Goal: Information Seeking & Learning: Learn about a topic

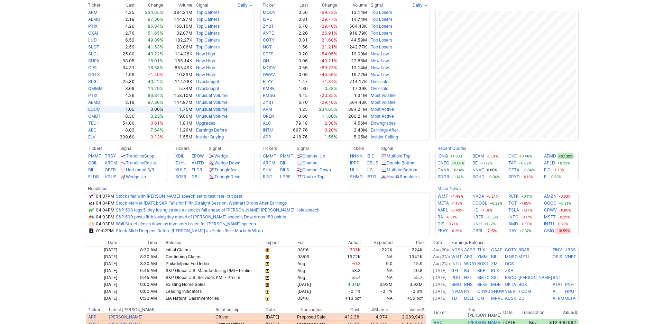
scroll to position [17, 0]
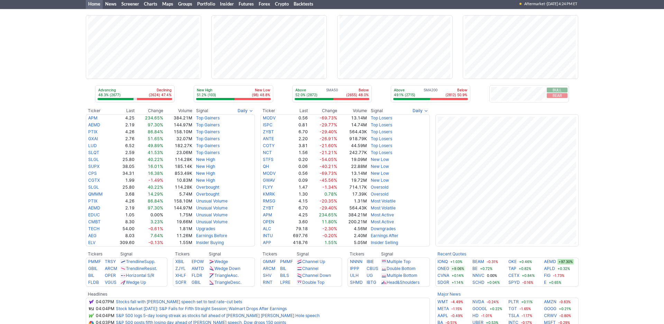
click at [64, 45] on div "Advancing 48.3% (2677) Declining (2624) 47.4% New High 51.2% (103) New Low (98)…" at bounding box center [332, 269] width 664 height 520
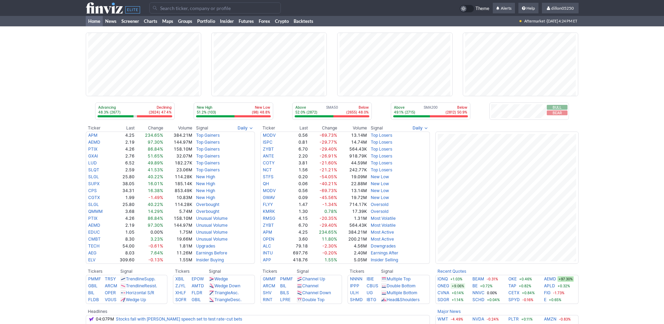
click at [183, 9] on input "Search" at bounding box center [214, 7] width 131 height 11
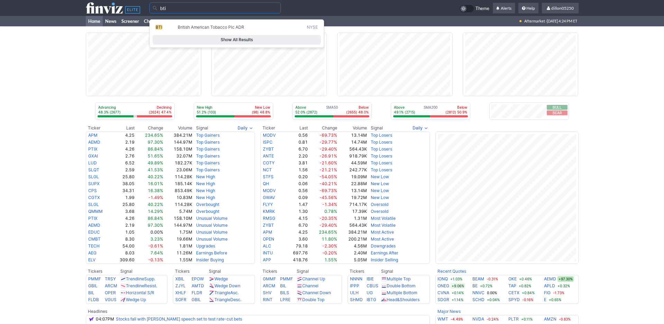
click at [162, 30] on span "BTI" at bounding box center [159, 27] width 7 height 5
type input "BTI"
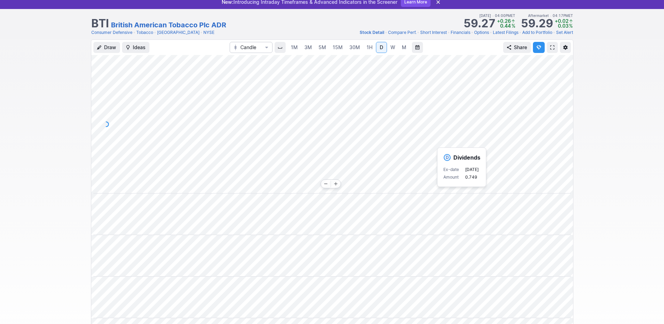
scroll to position [0, 42]
click at [612, 172] on div "Draw Ideas Candle 1M 3M 5M 15M 30M 1H D W M Share" at bounding box center [332, 243] width 664 height 409
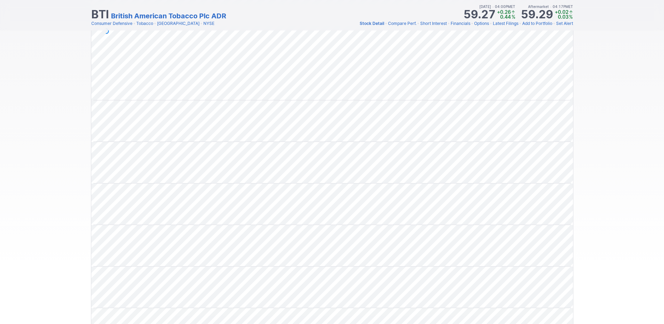
scroll to position [0, 0]
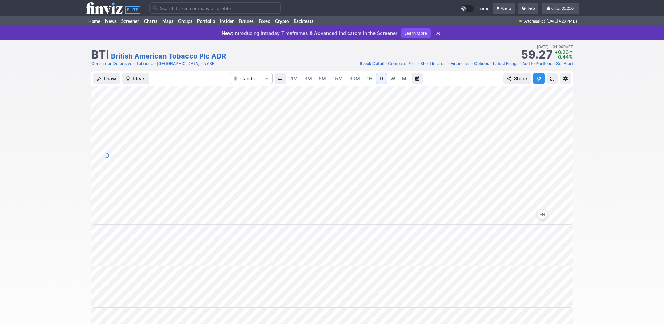
click at [551, 81] on span at bounding box center [553, 79] width 4 height 6
click at [98, 26] on link "Home" at bounding box center [94, 21] width 17 height 10
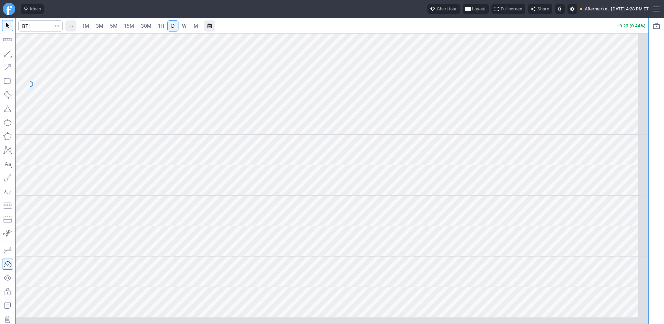
click at [466, 12] on span "button" at bounding box center [468, 9] width 4 height 6
click at [404, 30] on button "Layout" at bounding box center [399, 27] width 10 height 10
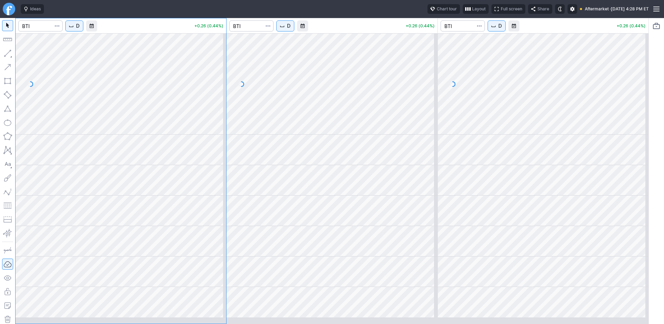
click at [80, 29] on span "D" at bounding box center [77, 25] width 3 height 7
click at [102, 54] on span "1 Minute" at bounding box center [103, 50] width 22 height 7
click at [291, 29] on span "D" at bounding box center [288, 25] width 3 height 7
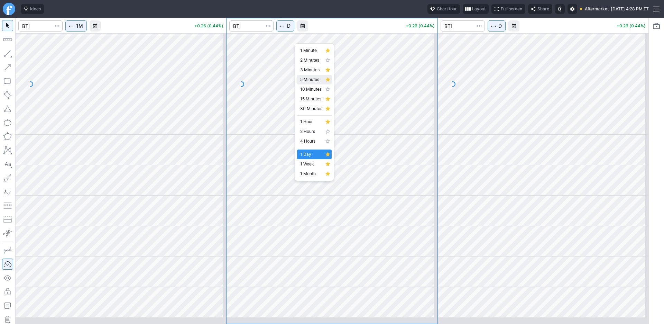
click at [313, 83] on span "5 Minutes" at bounding box center [311, 79] width 22 height 7
